Goal: Transaction & Acquisition: Purchase product/service

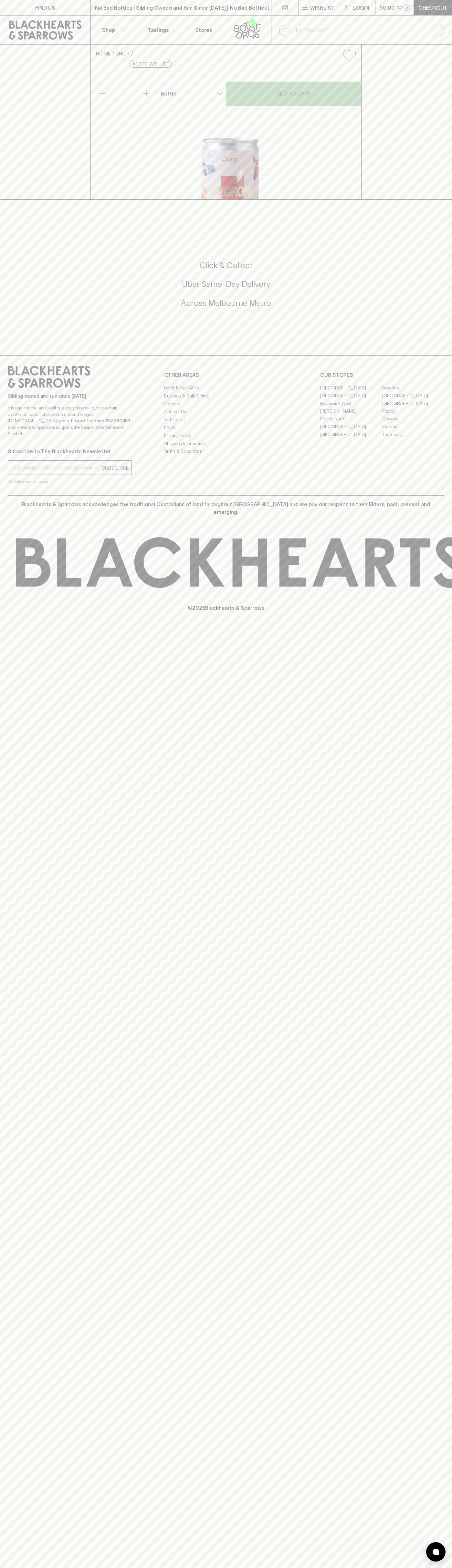
click at [321, 12] on button "Wishlist" at bounding box center [317, 7] width 38 height 15
click at [429, 1425] on div at bounding box center [226, 784] width 452 height 1568
click at [191, 1567] on html "FIND US | No Bad Bottles | Sibling Owned and Run Since 2006 | No Bad Bottles | …" at bounding box center [226, 784] width 452 height 1568
click at [8, 1340] on div at bounding box center [226, 784] width 452 height 1568
